Goal: Check status: Check status

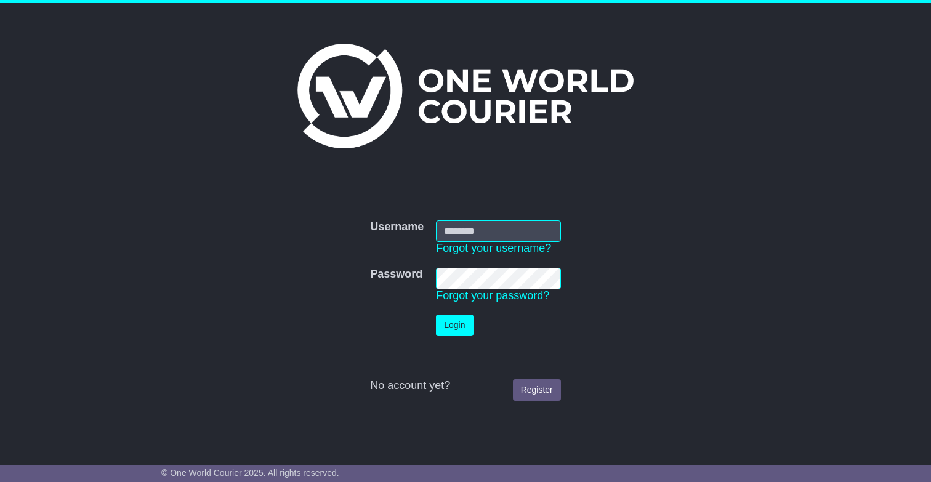
type input "*******"
click at [467, 321] on button "Login" at bounding box center [454, 326] width 37 height 22
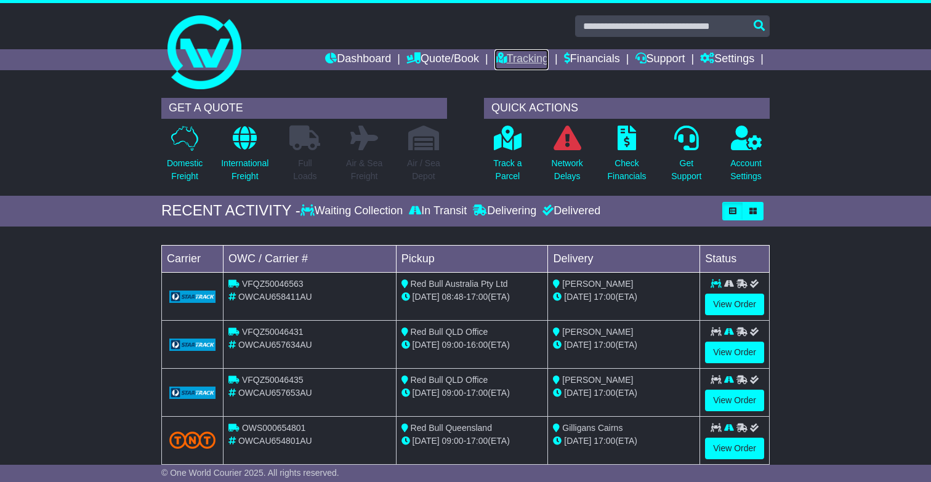
click at [496, 62] on link "Tracking" at bounding box center [522, 59] width 54 height 21
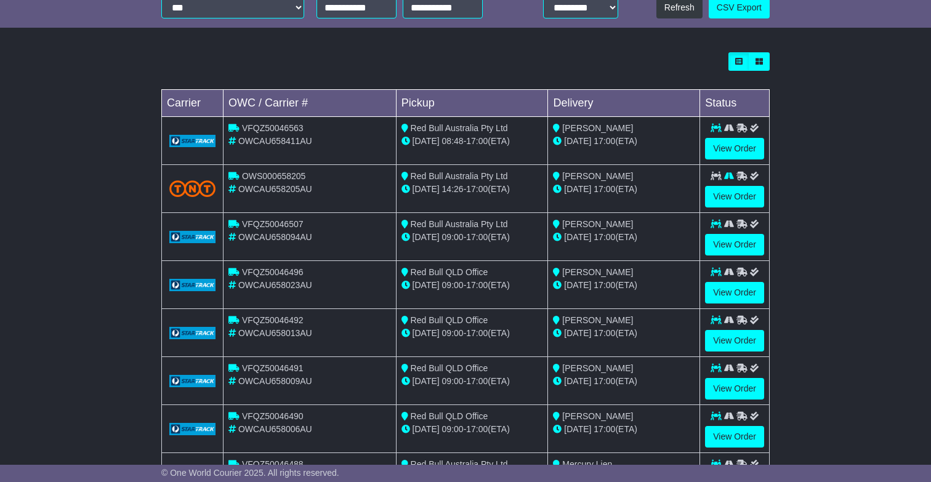
scroll to position [427, 0]
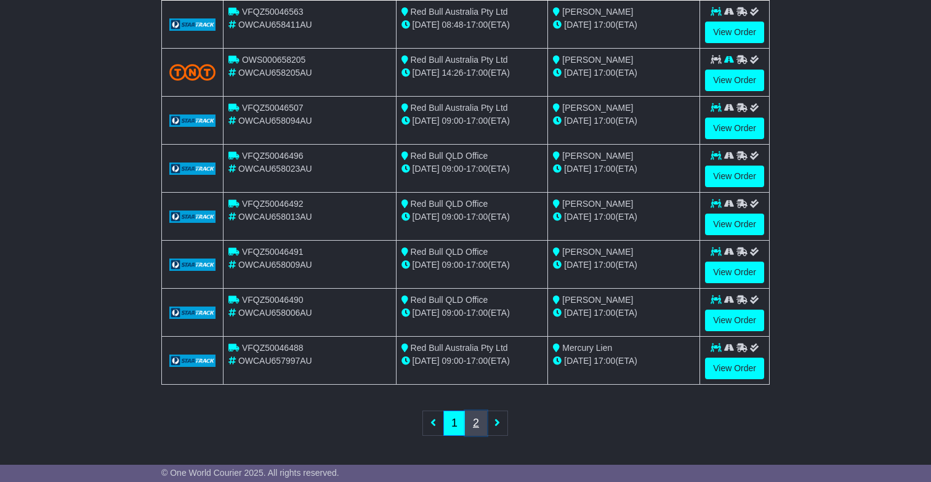
click at [473, 433] on link "2" at bounding box center [476, 423] width 22 height 25
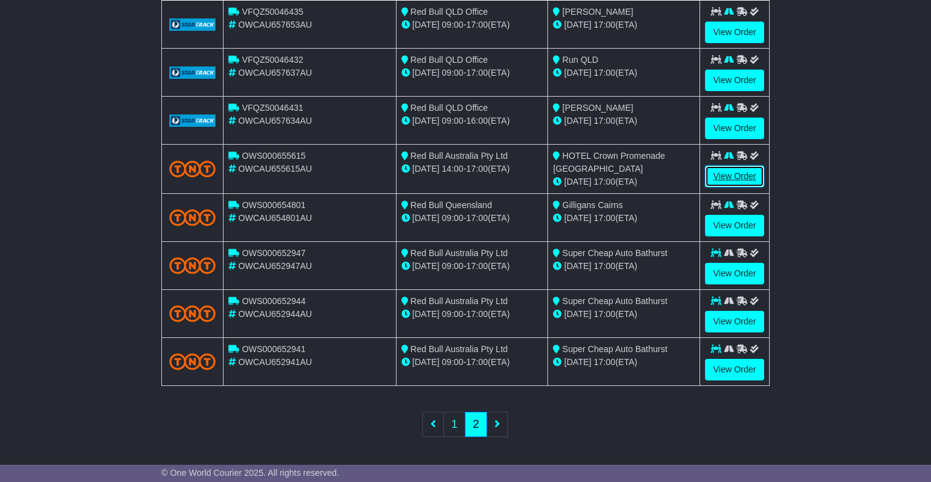
click at [722, 175] on link "View Order" at bounding box center [734, 177] width 59 height 22
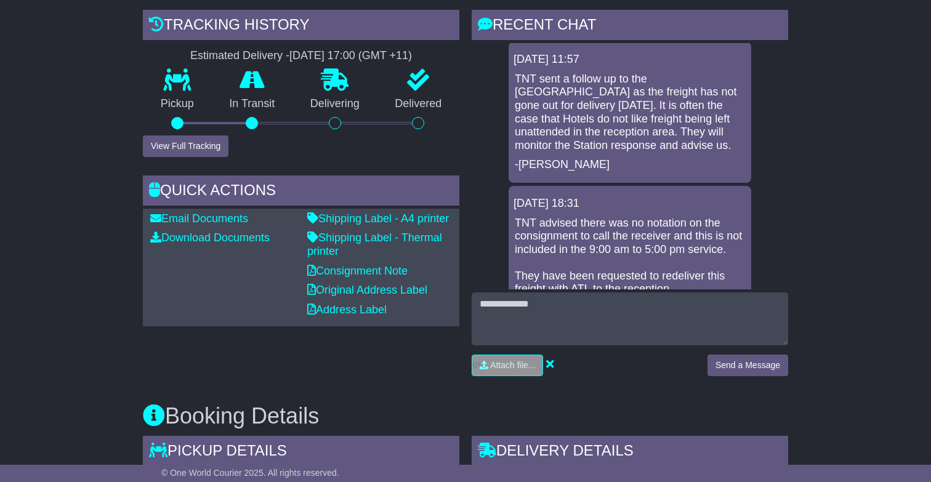
scroll to position [291, 0]
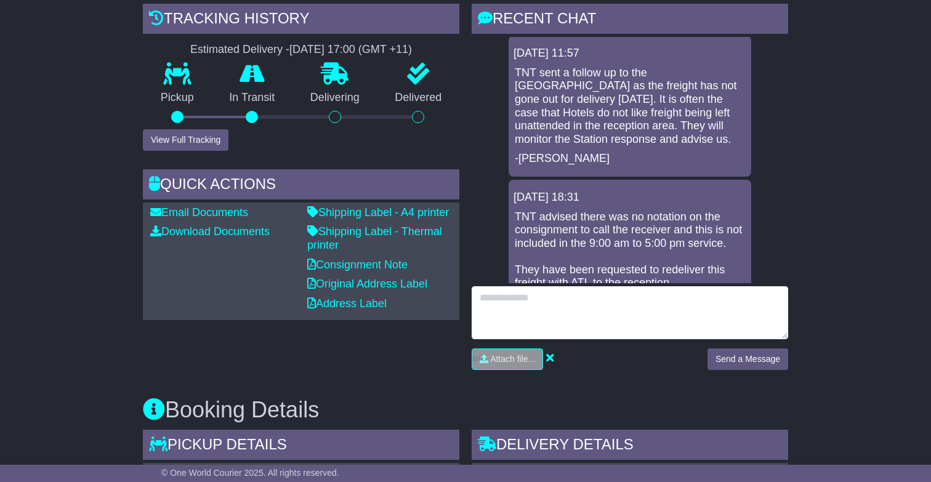
click at [681, 301] on textarea at bounding box center [630, 312] width 317 height 53
type textarea "**********"
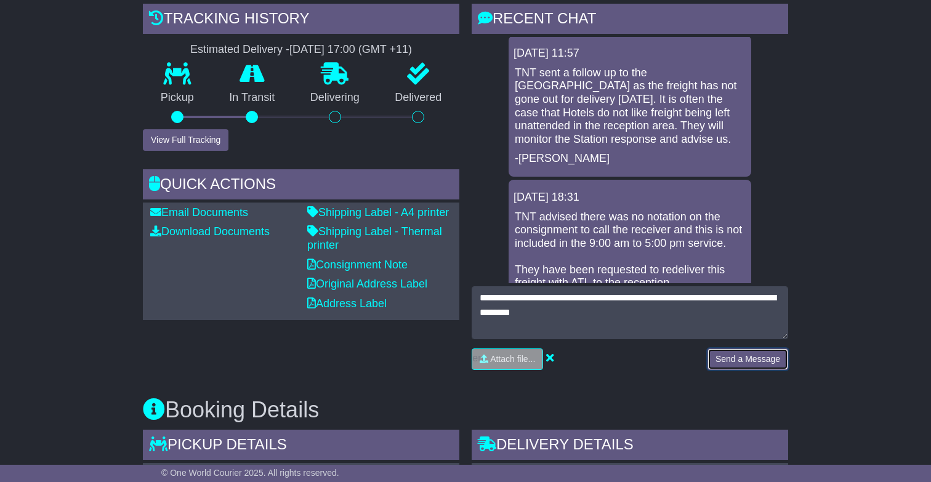
click at [741, 355] on button "Send a Message" at bounding box center [748, 360] width 81 height 22
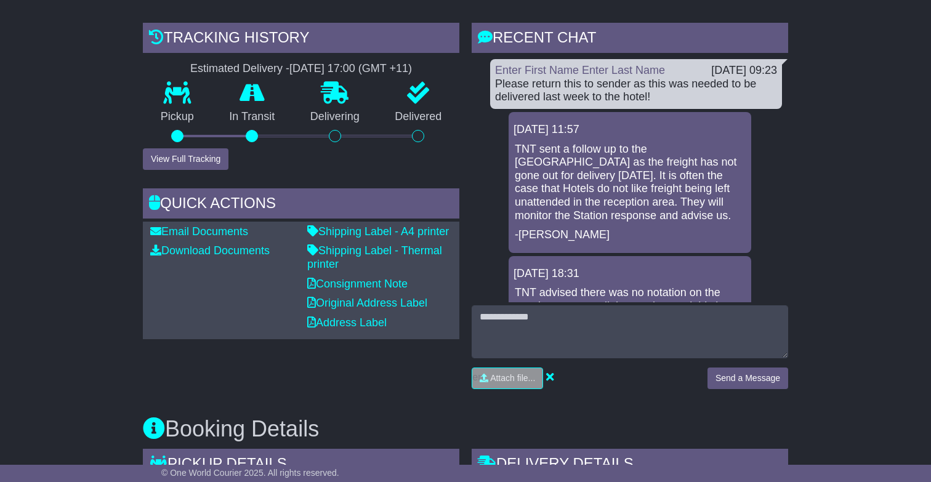
scroll to position [273, 0]
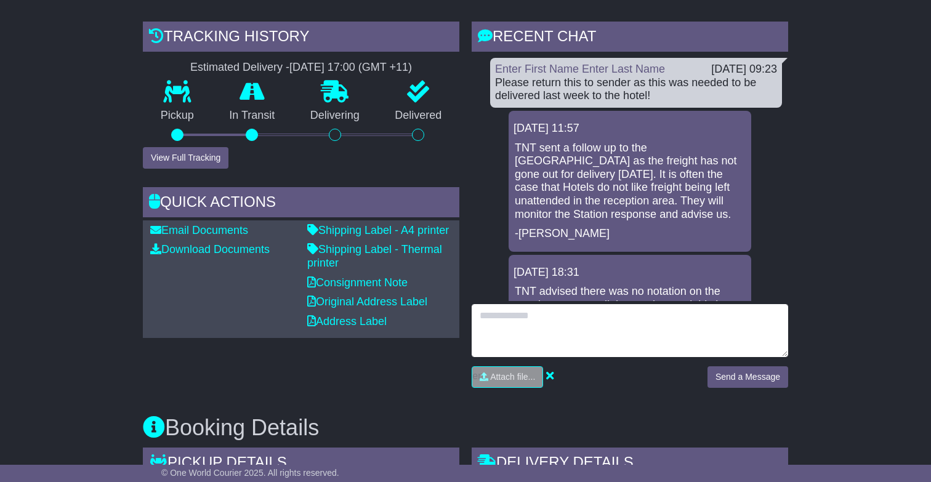
click at [667, 338] on textarea at bounding box center [630, 330] width 317 height 53
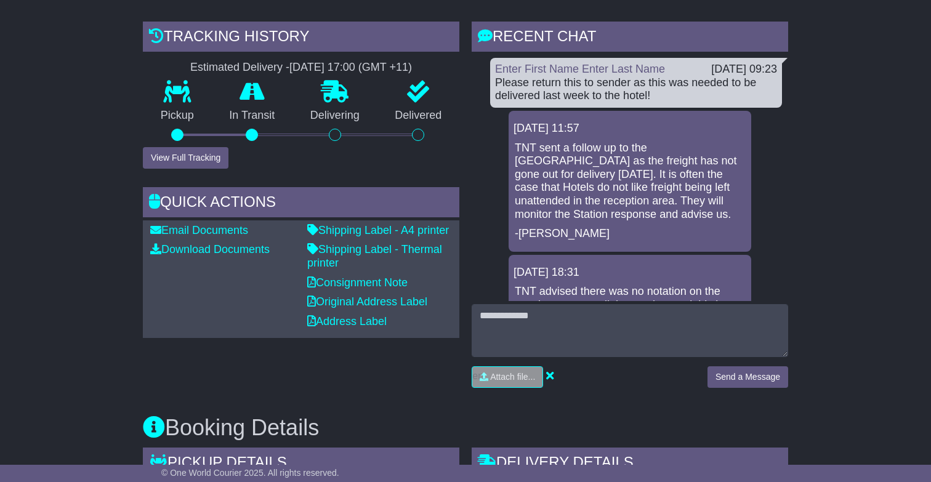
click at [572, 62] on div "Enter First Name Enter Last Name 14 Oct 2025 09:23 Please return this to sender…" at bounding box center [636, 83] width 292 height 50
click at [572, 69] on link "Enter First Name Enter Last Name" at bounding box center [580, 69] width 170 height 12
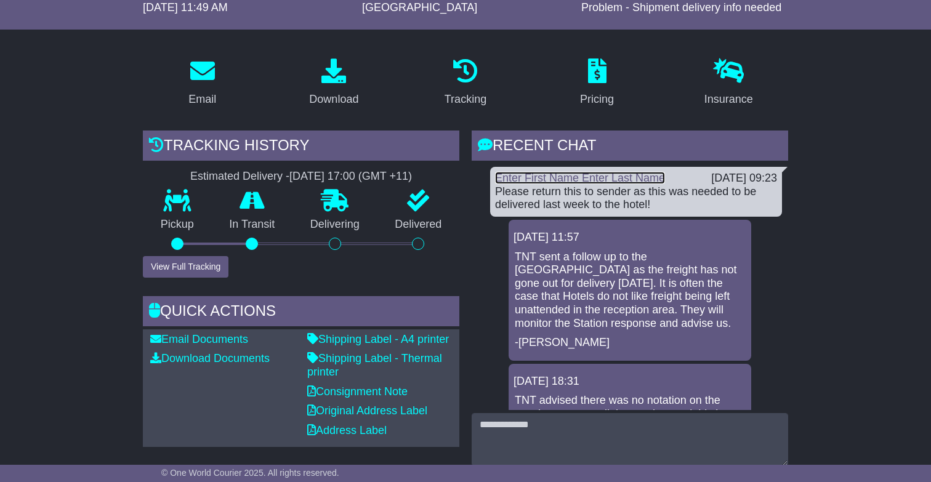
scroll to position [0, 0]
